Goal: Task Accomplishment & Management: Complete application form

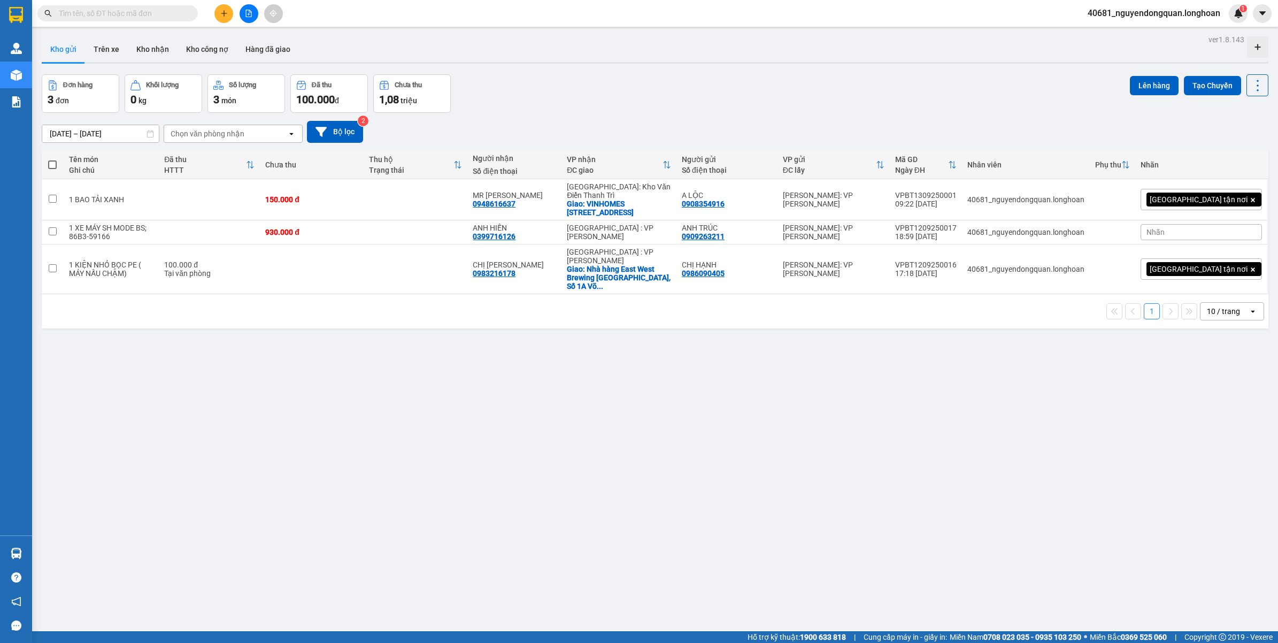
click at [158, 18] on input "text" at bounding box center [122, 13] width 126 height 12
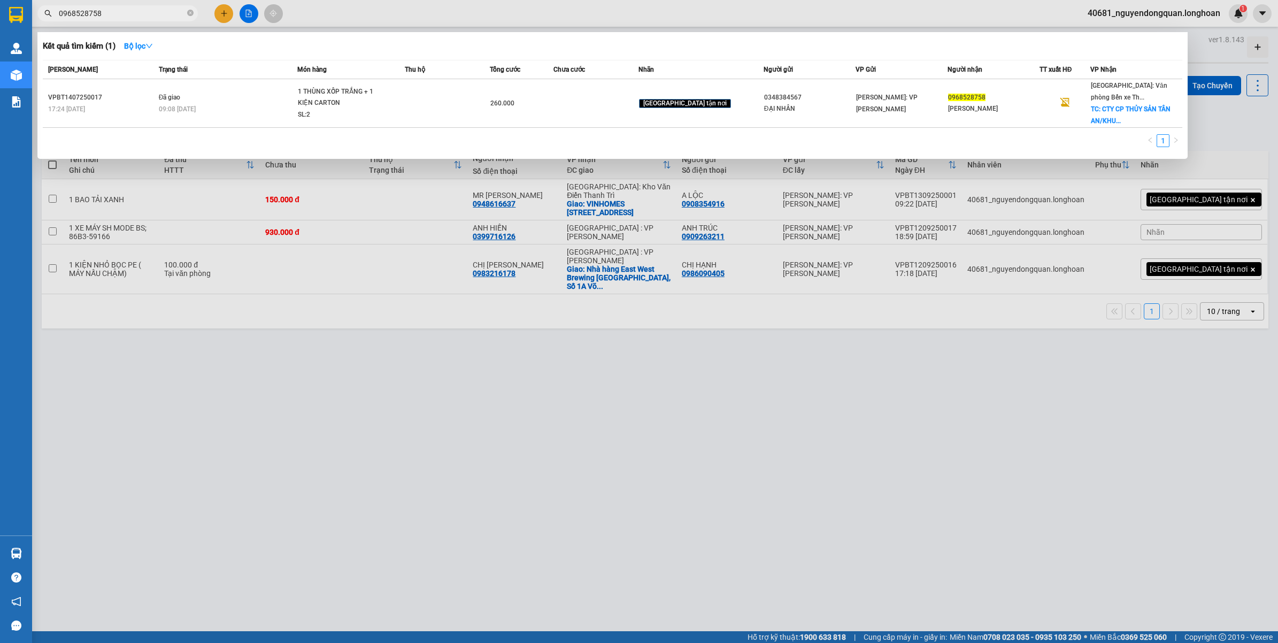
type input "0968528758"
click at [188, 13] on icon "close-circle" at bounding box center [190, 13] width 6 height 6
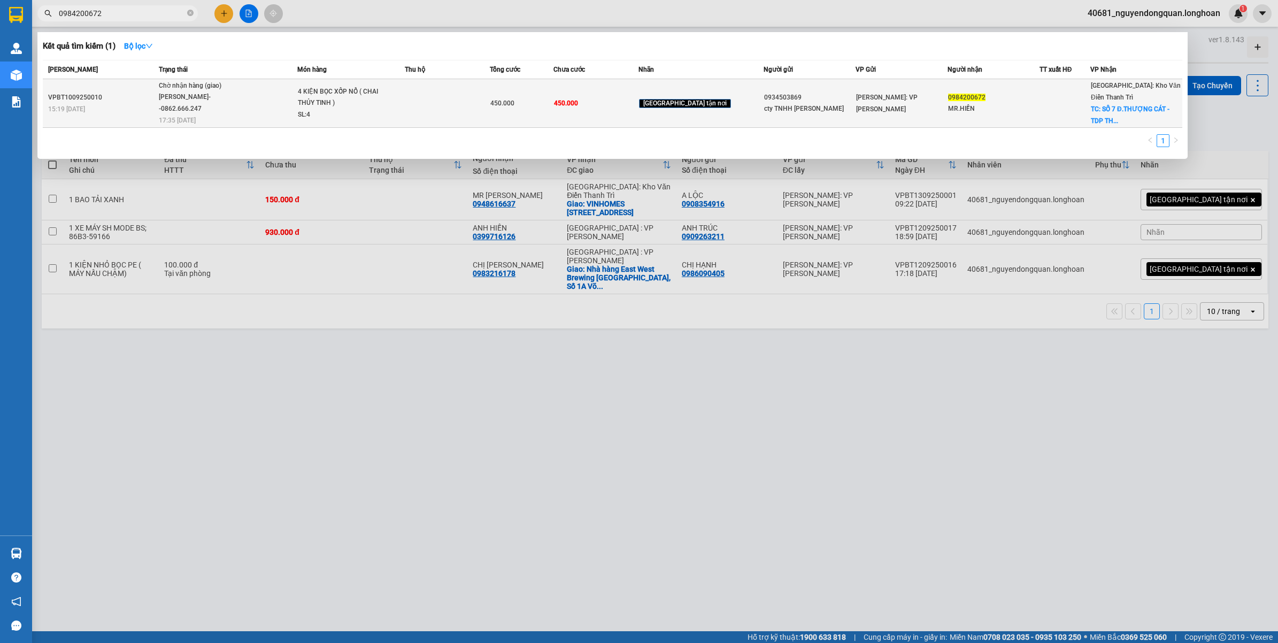
type input "0984200672"
click at [297, 109] on span "Chờ nhận hàng (giao) [PERSON_NAME]--0862.666.247 17:35 [DATE]" at bounding box center [228, 102] width 138 height 44
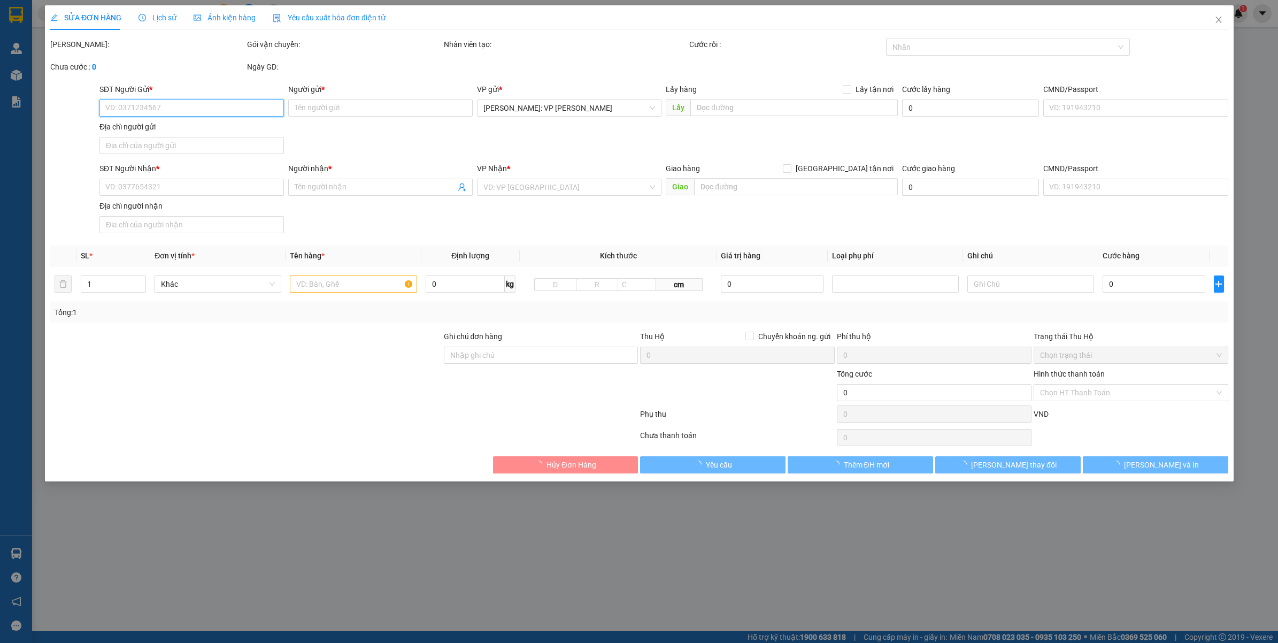
type input "0934503869"
type input "cty TNHH [PERSON_NAME]"
type input "0984200672"
type input "MR.HIỀN"
checkbox input "true"
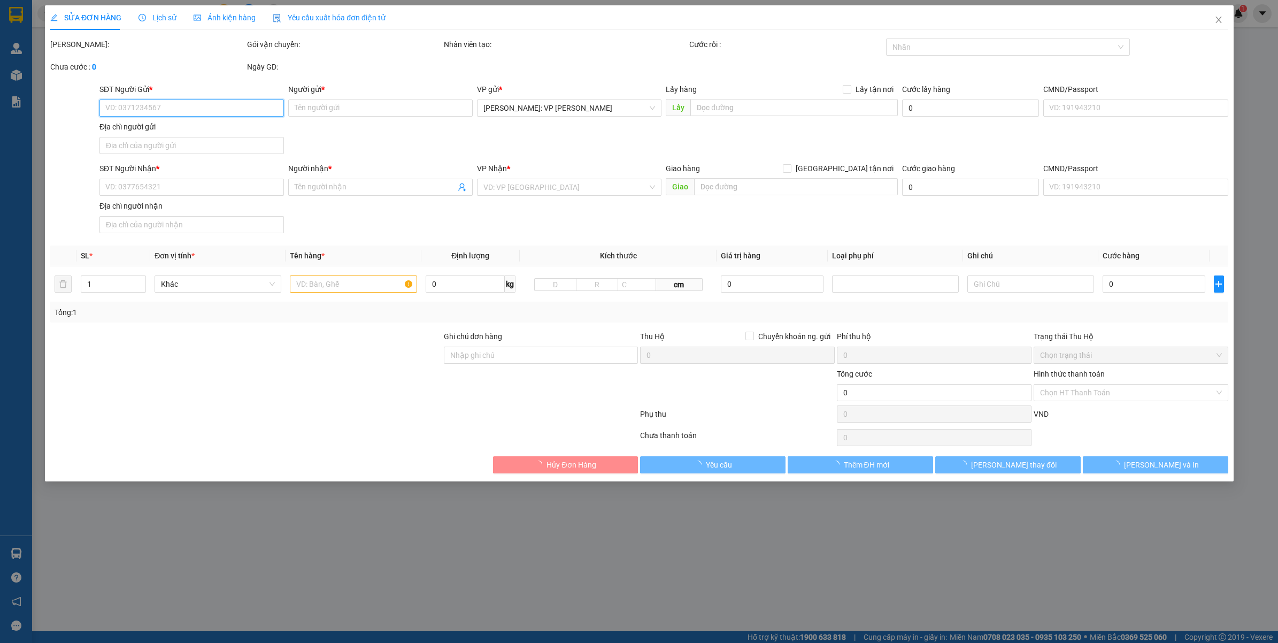
type input "SỐ 7 Đ.THƯỢNG CÁT - TDP THƯỢNG CÁT 4 - F.[GEOGRAPHIC_DATA] - [GEOGRAPHIC_DATA]"
type input "HÀNG DỄ VỠ VẬN CHUYỂN NHẸ TAY - HƯ VỠ KHÔNG ĐỀN"
type input "450.000"
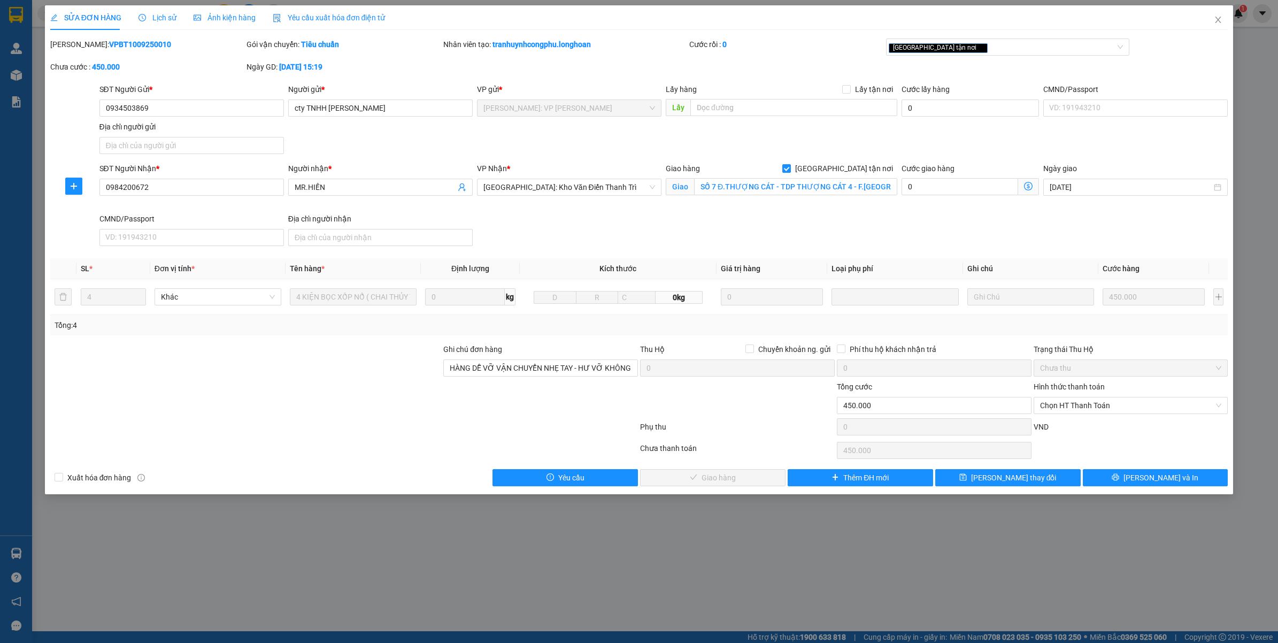
click at [156, 20] on span "Lịch sử" at bounding box center [157, 17] width 38 height 9
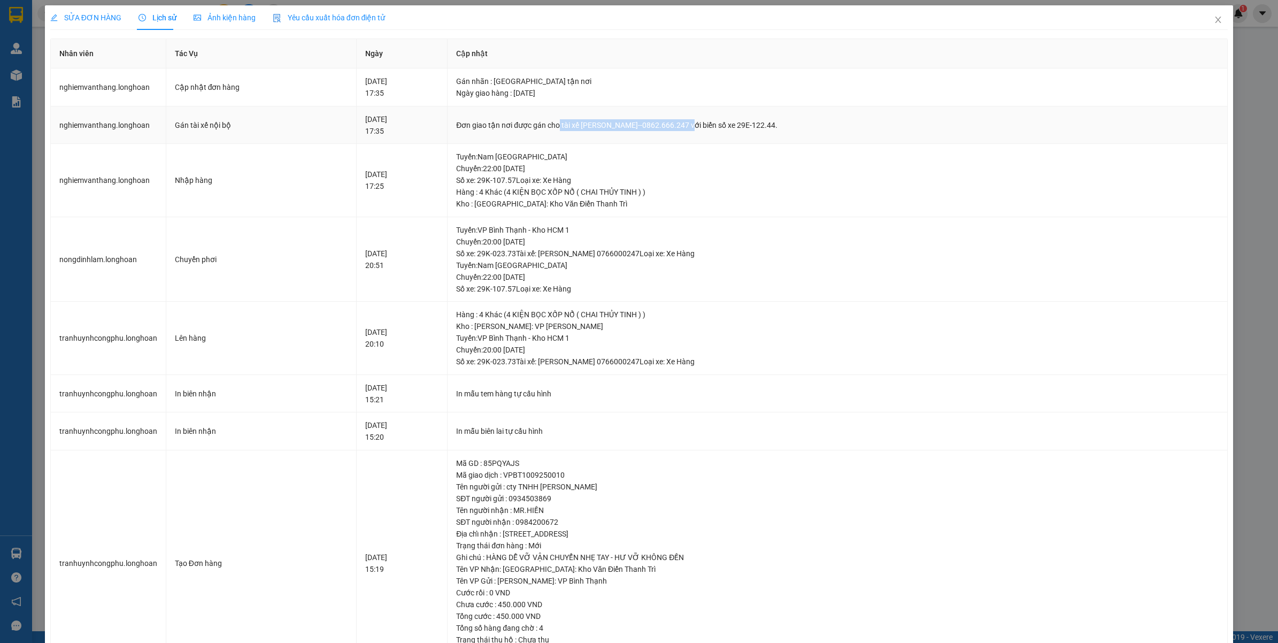
drag, startPoint x: 584, startPoint y: 124, endPoint x: 707, endPoint y: 125, distance: 123.0
click at [707, 125] on div "Đơn giao tận nơi được gán cho tài xế [PERSON_NAME]--0862.666.247 với biển số xe…" at bounding box center [837, 125] width 763 height 12
copy div "tài xế [PERSON_NAME]--0862.666.247"
